Goal: Navigation & Orientation: Find specific page/section

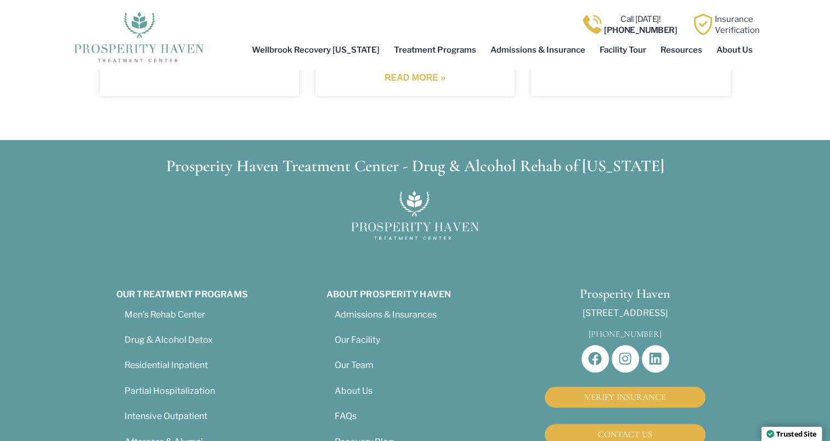
scroll to position [5238, 0]
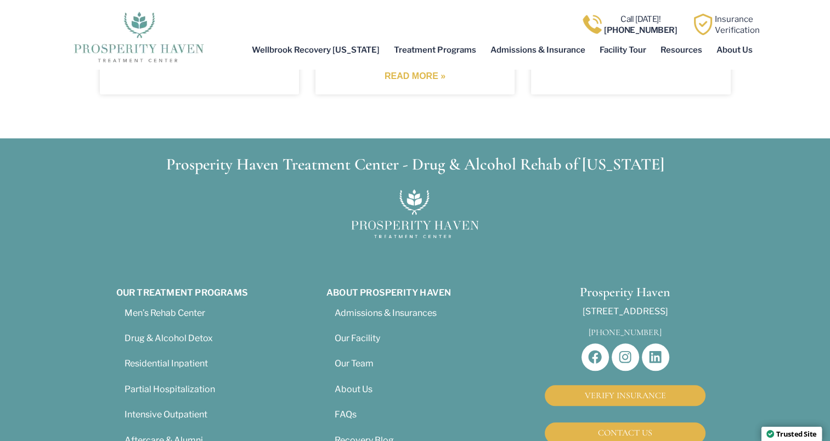
click at [343, 384] on span "About Us" at bounding box center [354, 389] width 38 height 10
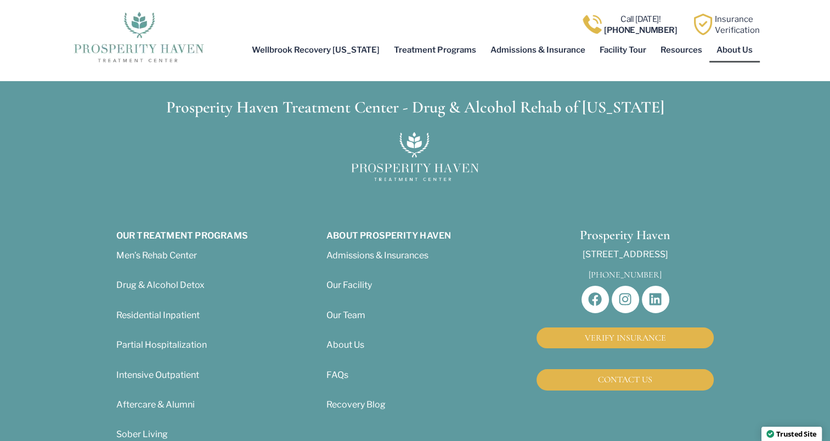
scroll to position [3688, 0]
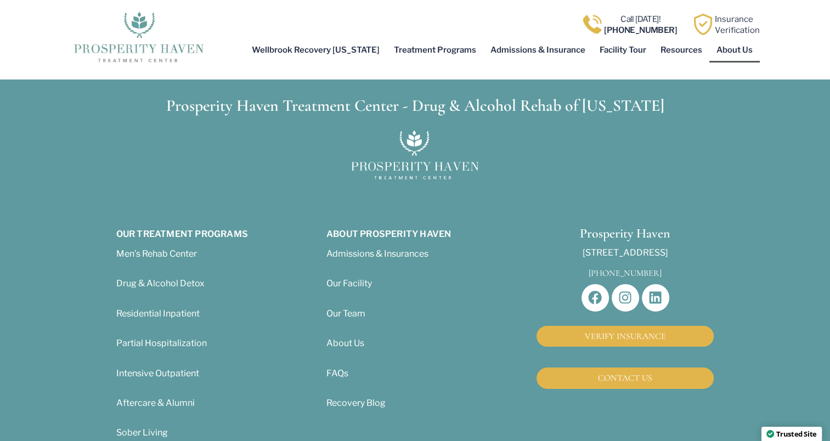
click at [347, 308] on span "Our Team" at bounding box center [345, 313] width 39 height 10
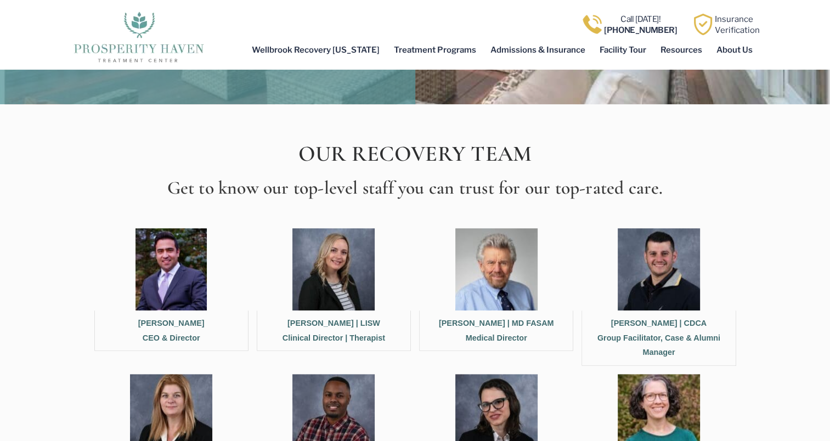
scroll to position [314, 0]
click at [166, 331] on figcaption "Meir Kasnett CEO & Director" at bounding box center [171, 330] width 154 height 41
click at [159, 270] on img at bounding box center [170, 269] width 71 height 82
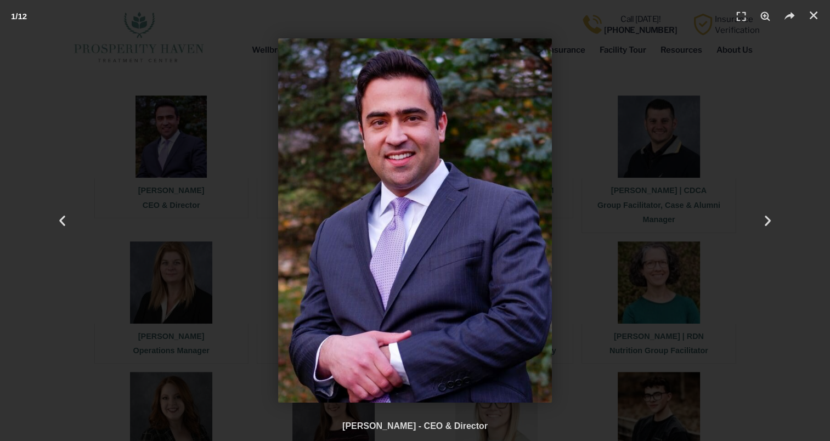
scroll to position [442, 0]
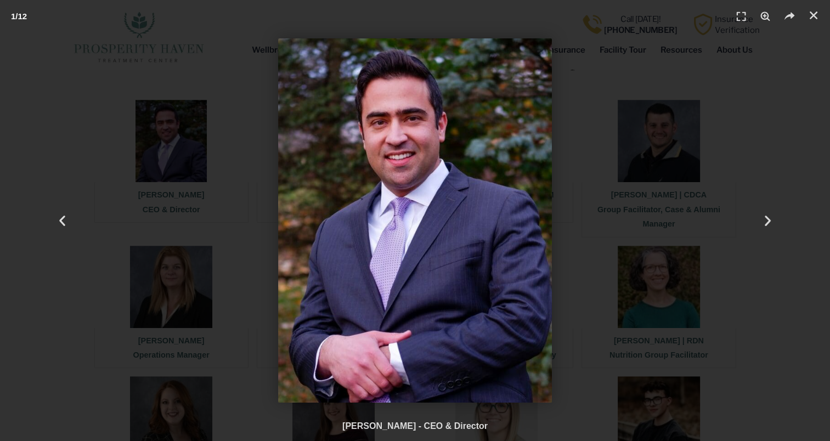
click at [339, 364] on img "1 / 12" at bounding box center [415, 220] width 274 height 364
click at [393, 423] on div "Meir Kasnett - CEO & Director" at bounding box center [415, 426] width 808 height 13
click at [70, 217] on div "Previous" at bounding box center [62, 220] width 124 height 441
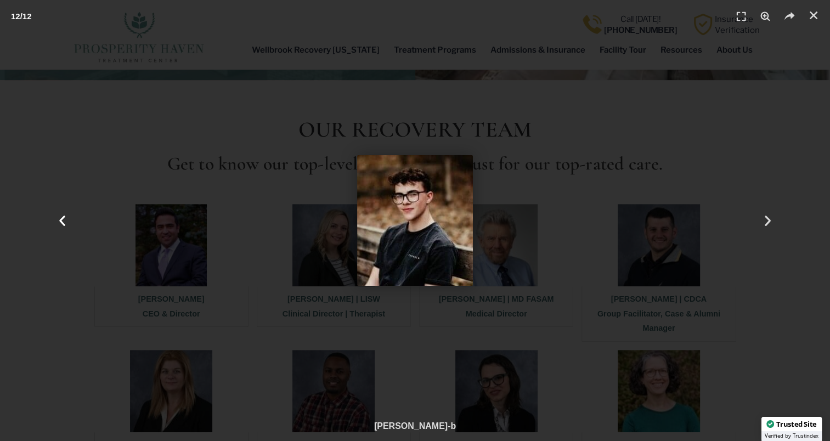
scroll to position [326, 0]
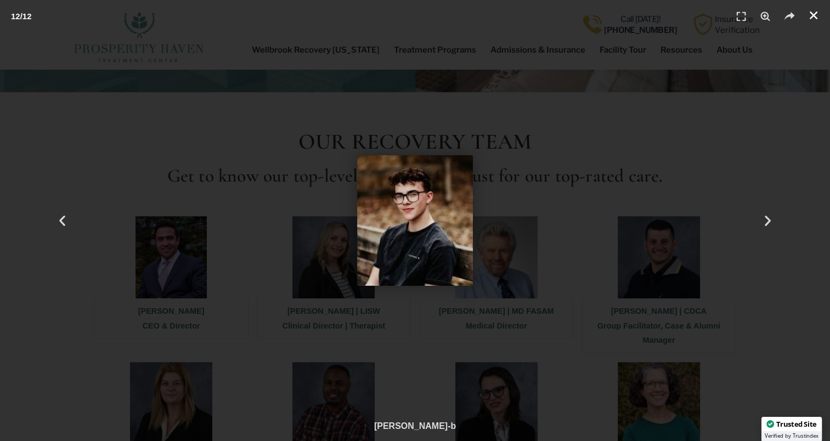
click at [805, 15] on link "Close (Esc)" at bounding box center [813, 15] width 16 height 16
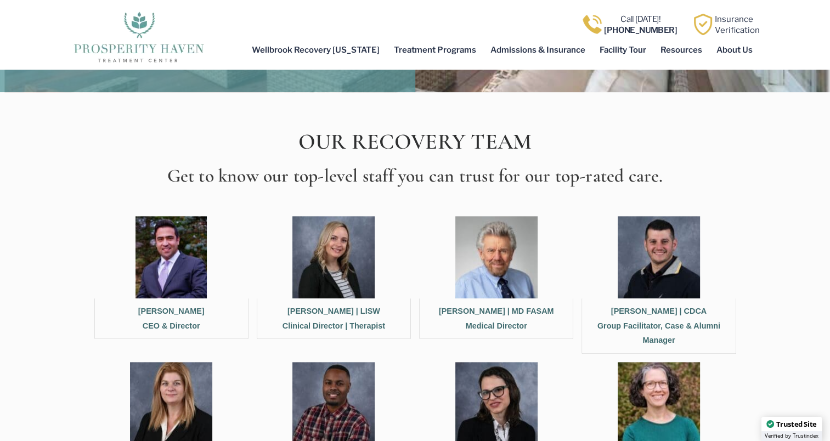
click at [169, 327] on figcaption "Meir Kasnett CEO & Director" at bounding box center [171, 318] width 154 height 41
click at [157, 315] on figcaption "Meir Kasnett CEO & Director" at bounding box center [171, 318] width 154 height 41
click at [175, 320] on figcaption "Meir Kasnett CEO & Director" at bounding box center [171, 318] width 154 height 41
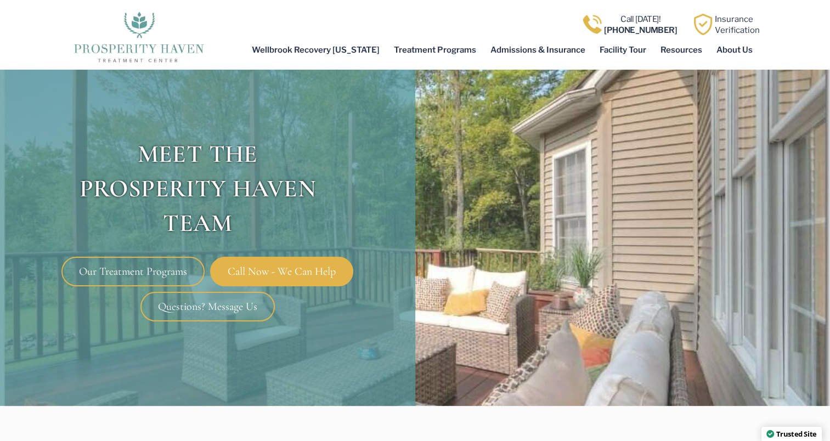
scroll to position [0, 0]
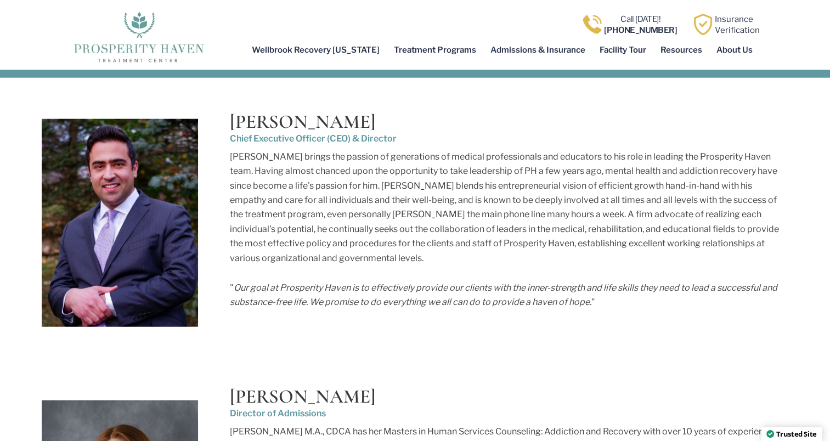
scroll to position [2655, 0]
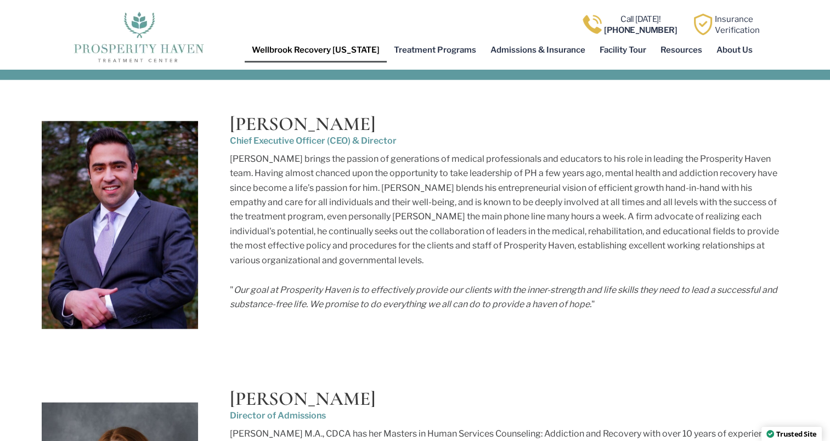
click at [316, 44] on link "Wellbrook Recovery [US_STATE]" at bounding box center [316, 49] width 142 height 25
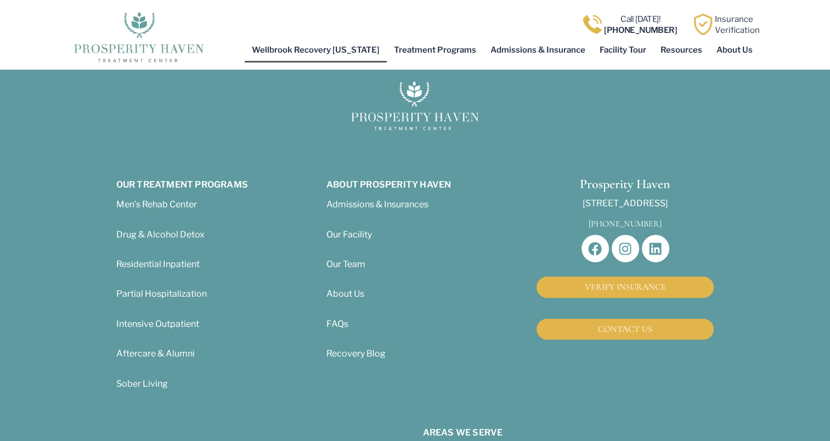
scroll to position [511, 0]
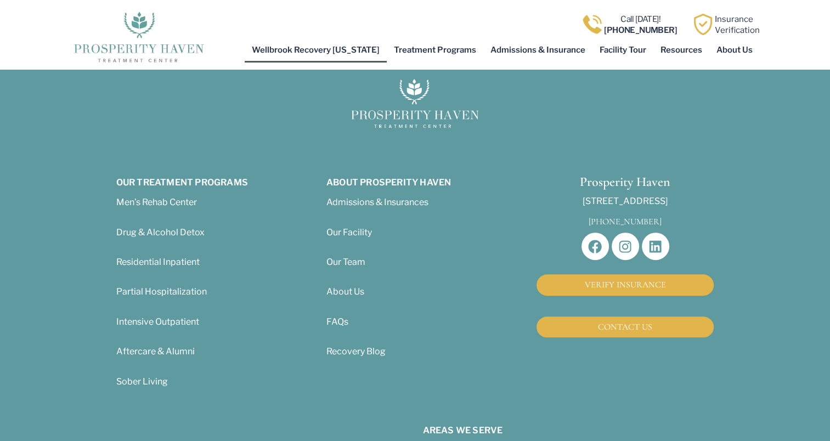
click at [145, 197] on span "Men’s Rehab Center" at bounding box center [156, 202] width 81 height 10
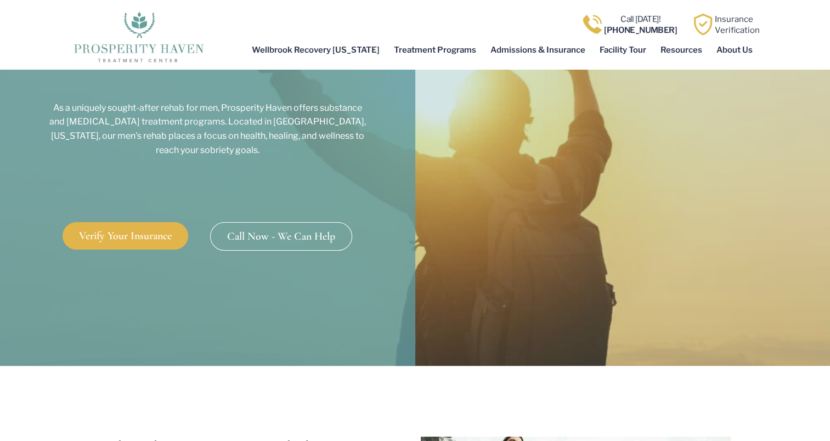
scroll to position [146, 0]
